Goal: Information Seeking & Learning: Learn about a topic

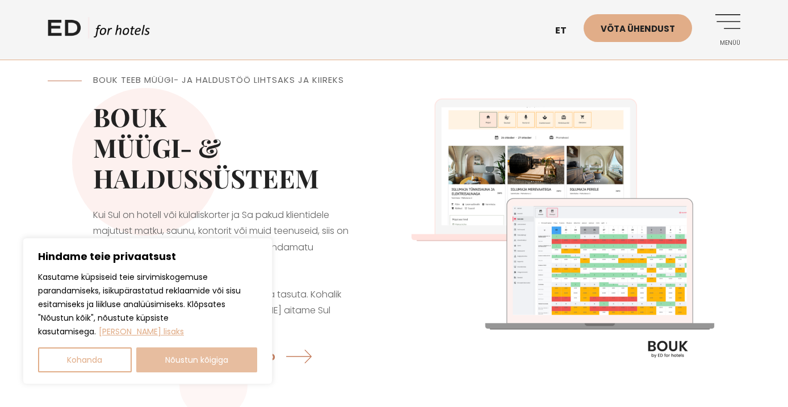
click at [202, 354] on button "Nõustun kõigiga" at bounding box center [196, 359] width 121 height 25
checkbox input "true"
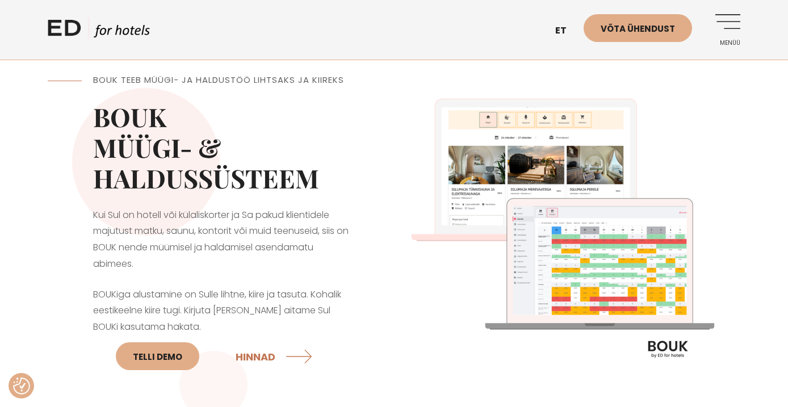
click at [733, 20] on link "Menüü" at bounding box center [724, 29] width 31 height 31
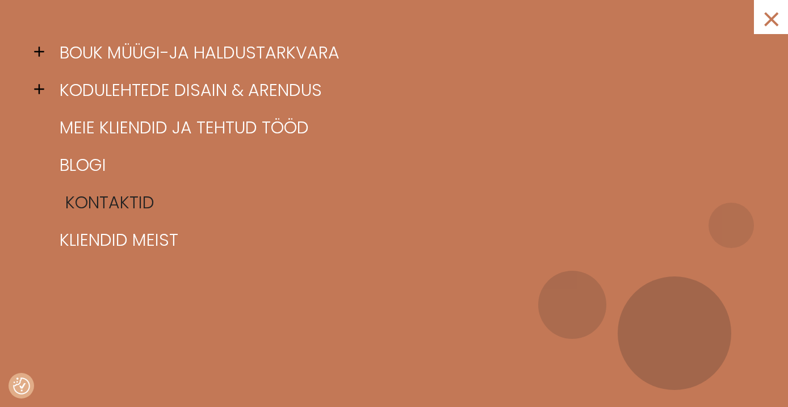
click at [108, 209] on link "Kontaktid" at bounding box center [408, 202] width 703 height 37
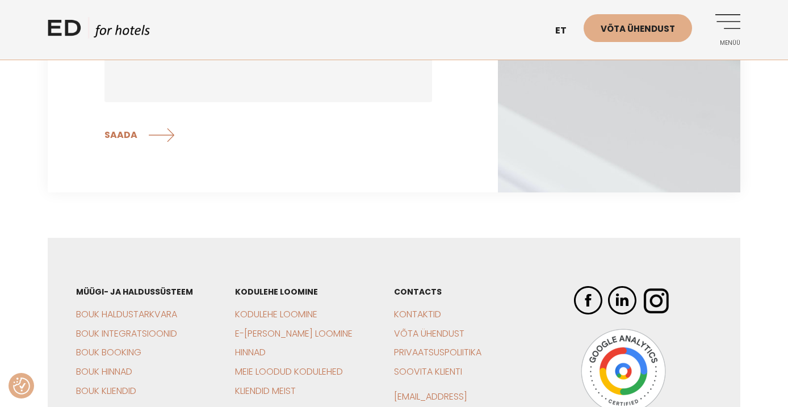
scroll to position [2256, 0]
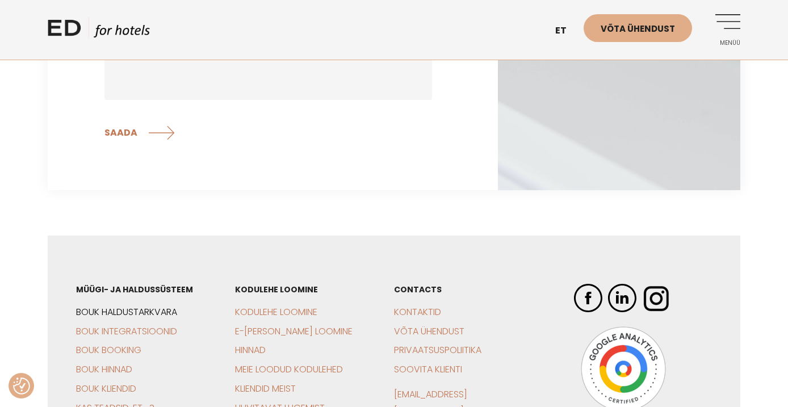
click at [140, 305] on link "BOUK Haldustarkvara" at bounding box center [126, 311] width 101 height 13
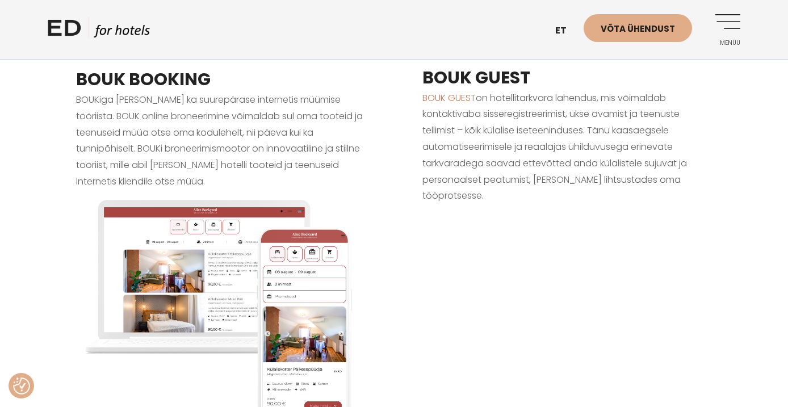
scroll to position [1054, 0]
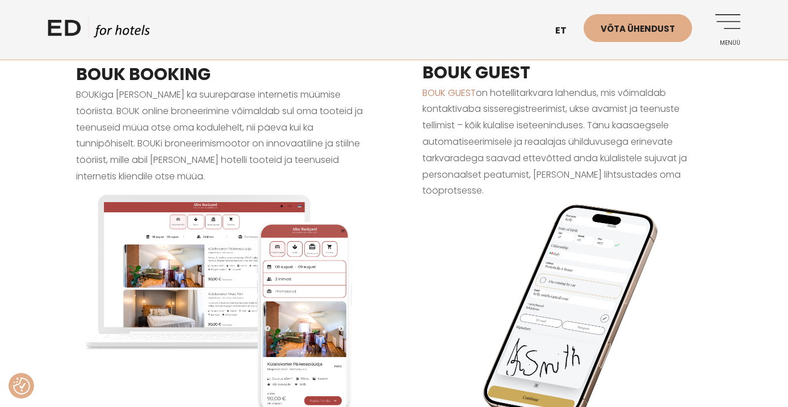
click at [736, 18] on link "Menüü" at bounding box center [724, 29] width 31 height 31
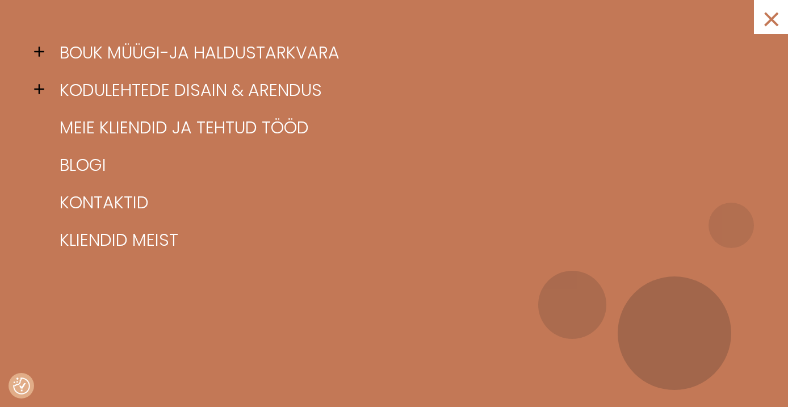
click at [40, 54] on span at bounding box center [42, 51] width 17 height 17
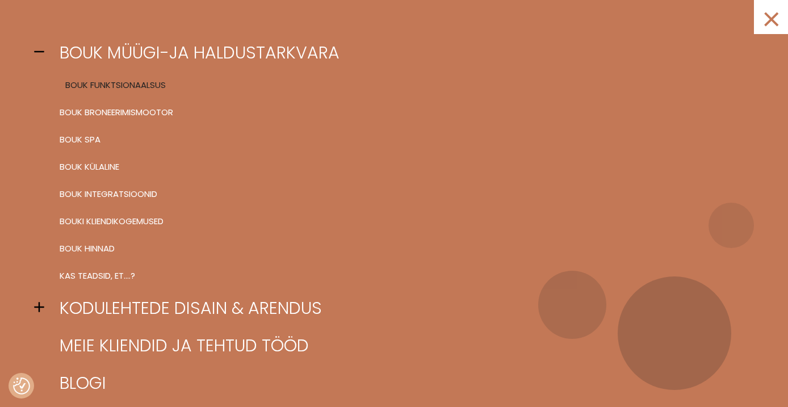
click at [118, 82] on link "BOUK FUNKTSIONAALSUS" at bounding box center [408, 85] width 703 height 27
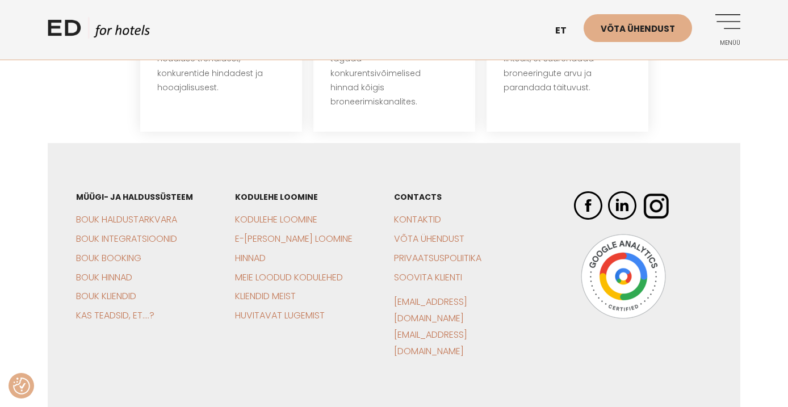
scroll to position [2625, 0]
click at [149, 233] on link "BOUK Integratsioonid" at bounding box center [126, 239] width 101 height 13
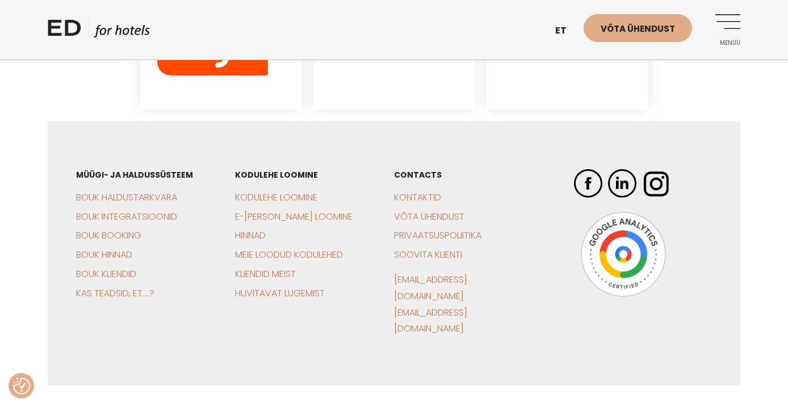
scroll to position [1698, 0]
click at [407, 191] on link "Kontaktid" at bounding box center [417, 197] width 47 height 13
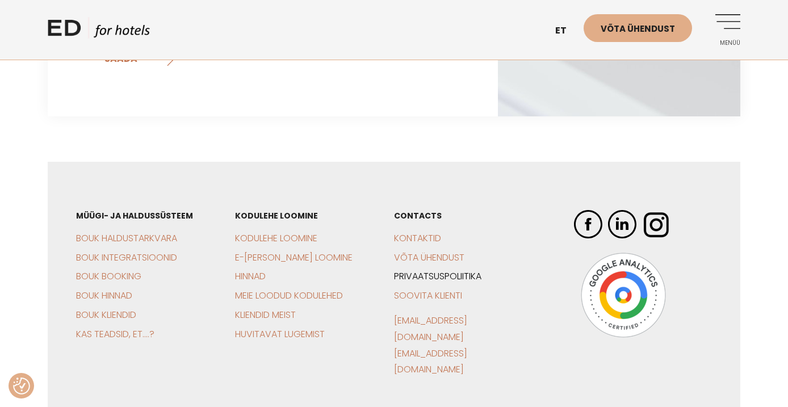
scroll to position [2330, 0]
